Goal: Task Accomplishment & Management: Manage account settings

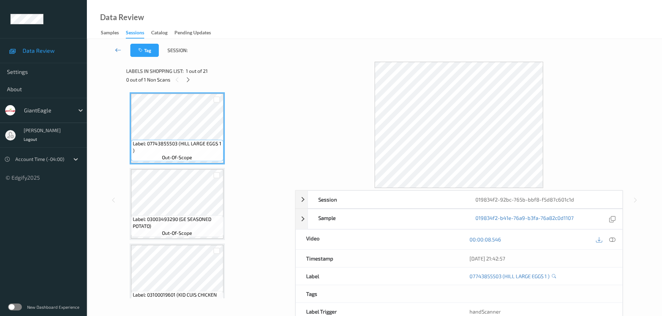
click at [121, 49] on icon at bounding box center [118, 50] width 6 height 7
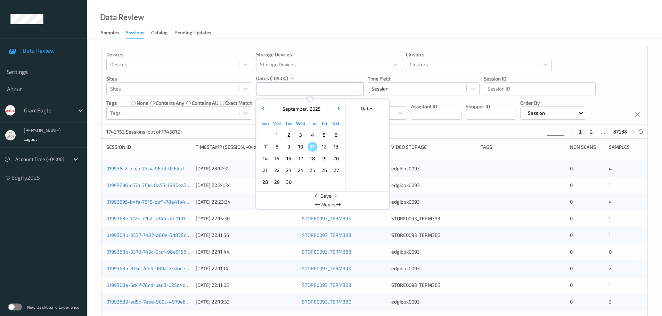
click at [313, 83] on input "text" at bounding box center [310, 88] width 108 height 13
click at [280, 150] on span "8" at bounding box center [277, 147] width 10 height 10
type input "08/09/2025 00:00 -> 08/09/2025 23:59"
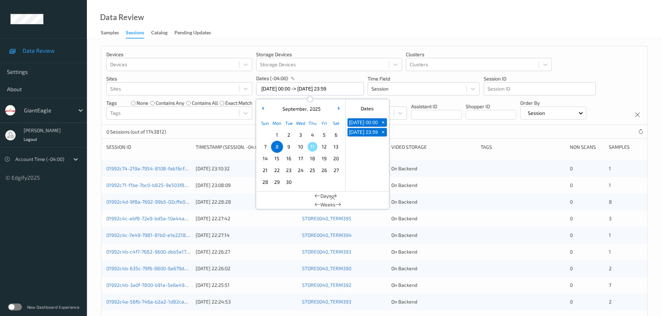
click at [324, 26] on div "Data Review Samples Sessions Catalog Pending Updates" at bounding box center [374, 19] width 575 height 39
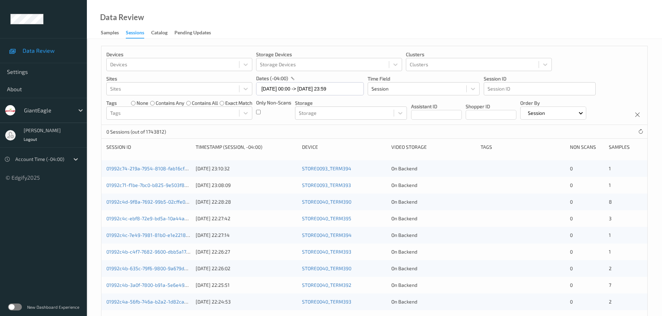
click at [255, 113] on div "Devices Devices Storage Devices Storage Devices Clusters Clusters Sites Sites d…" at bounding box center [374, 85] width 546 height 79
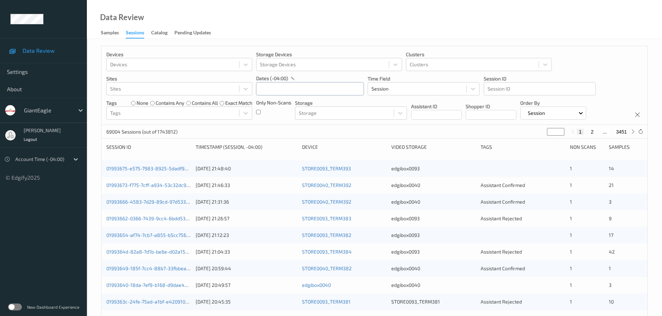
click at [272, 87] on input "text" at bounding box center [310, 88] width 108 height 13
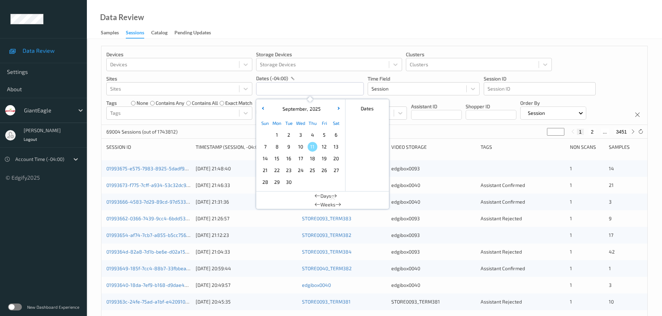
click at [276, 147] on span "8" at bounding box center [277, 147] width 10 height 10
type input "08/09/2025 00:00 -> 08/09/2025 23:59"
click at [375, 27] on div "Data Review Samples Sessions Catalog Pending Updates" at bounding box center [374, 19] width 575 height 39
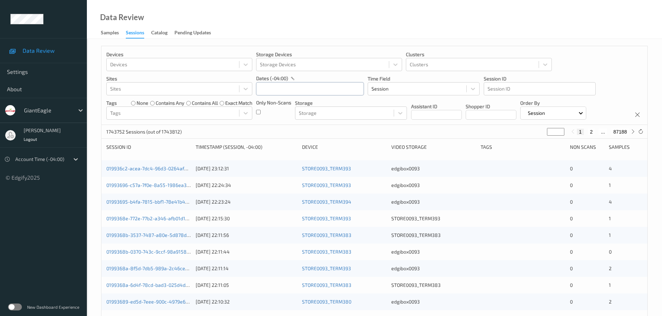
click at [285, 91] on input "text" at bounding box center [310, 88] width 108 height 13
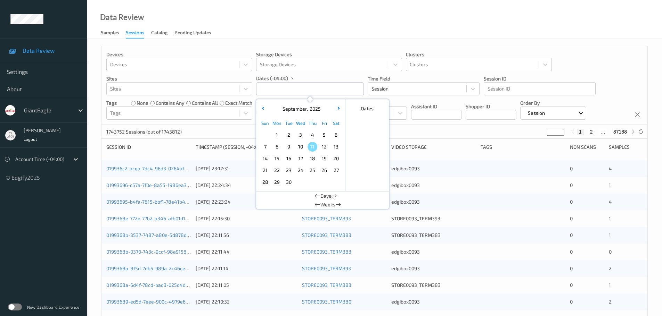
click at [275, 147] on span "8" at bounding box center [277, 147] width 10 height 10
type input "08/09/2025 00:00 -> 08/09/2025 23:59"
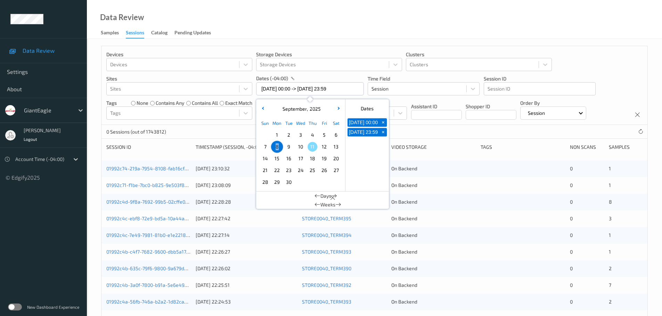
click at [289, 42] on div "Devices Devices Storage Devices Storage Devices Clusters Clusters Sites Sites d…" at bounding box center [374, 281] width 575 height 484
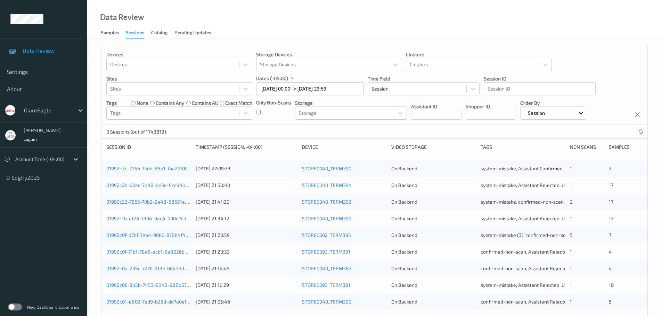
click at [640, 134] on icon at bounding box center [640, 131] width 5 height 5
click at [638, 130] on icon at bounding box center [640, 131] width 5 height 5
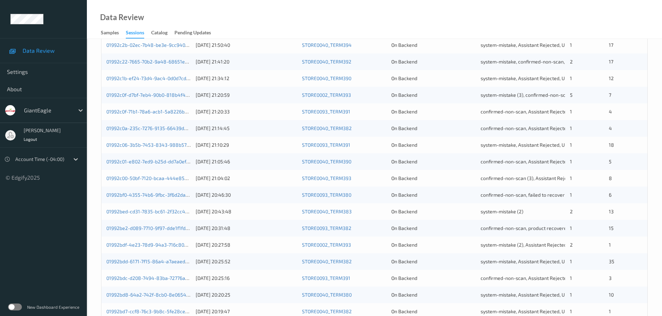
scroll to position [206, 0]
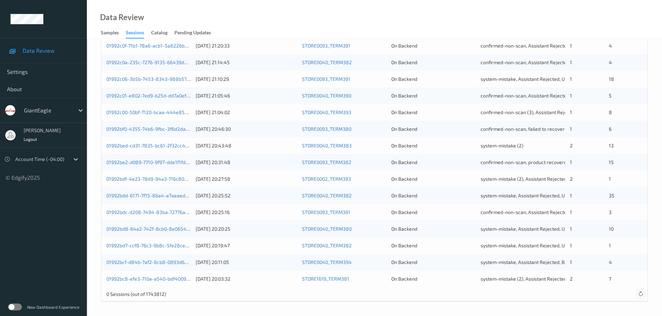
click at [639, 295] on icon at bounding box center [640, 294] width 5 height 5
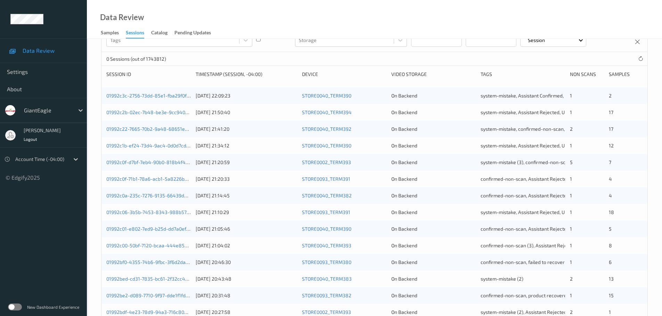
scroll to position [0, 0]
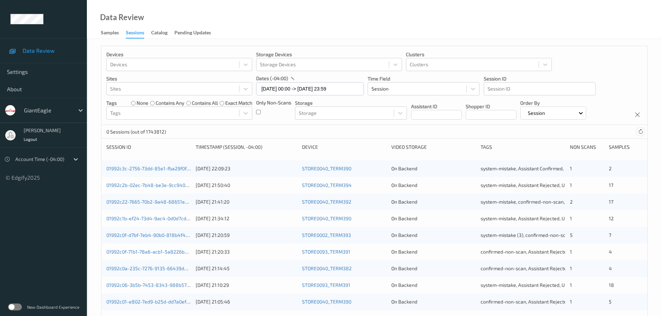
click at [639, 132] on icon at bounding box center [640, 131] width 5 height 5
click at [642, 131] on icon at bounding box center [640, 131] width 5 height 5
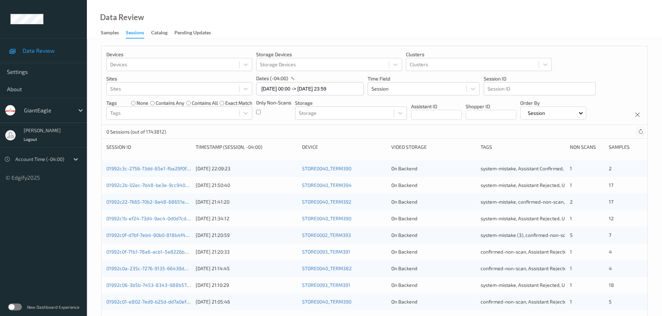
click at [640, 132] on icon at bounding box center [640, 131] width 5 height 5
click at [77, 112] on icon at bounding box center [80, 110] width 7 height 7
click at [74, 161] on icon at bounding box center [75, 159] width 7 height 7
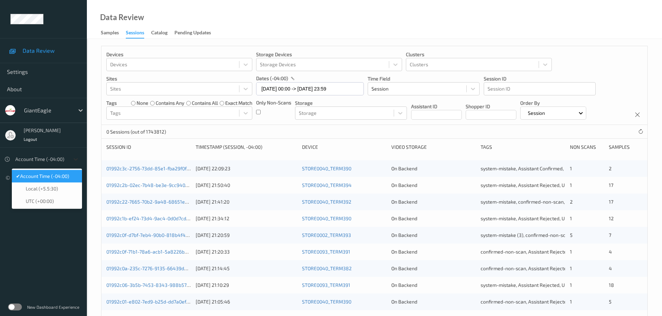
click at [74, 161] on icon at bounding box center [75, 159] width 7 height 7
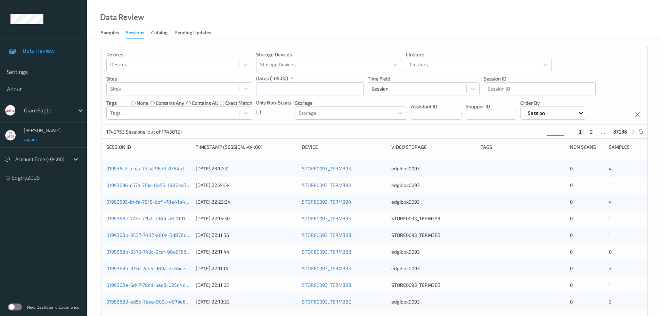
click at [28, 140] on span "Logout" at bounding box center [31, 139] width 14 height 5
